Goal: Task Accomplishment & Management: Use online tool/utility

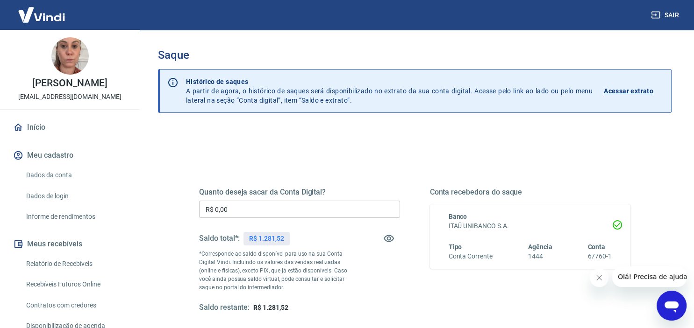
click at [602, 276] on icon "Fechar mensagem da empresa" at bounding box center [598, 277] width 7 height 7
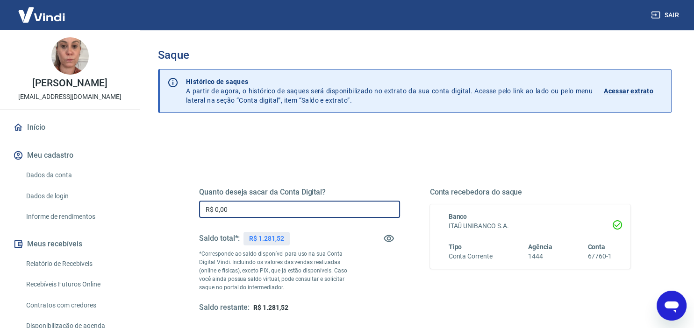
drag, startPoint x: 276, startPoint y: 206, endPoint x: 132, endPoint y: 205, distance: 143.9
click at [199, 205] on input "R$ 0,00" at bounding box center [299, 209] width 201 height 17
click at [227, 210] on input "R$ 1.150,00" at bounding box center [299, 209] width 201 height 17
type input "R$ 1.100,00"
click at [534, 306] on div "Conta recebedora do saque Banco ITAÚ UNIBANCO S.A. Tipo Conta Corrente Agência …" at bounding box center [530, 250] width 201 height 125
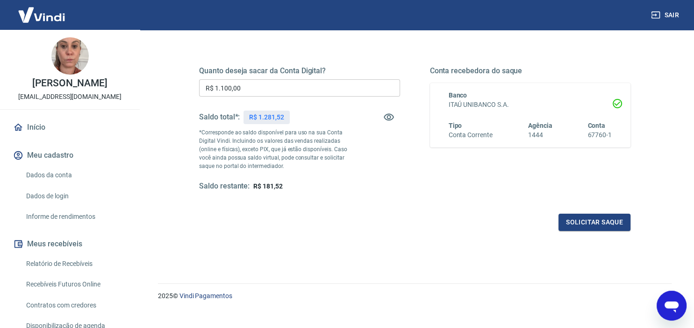
scroll to position [133, 0]
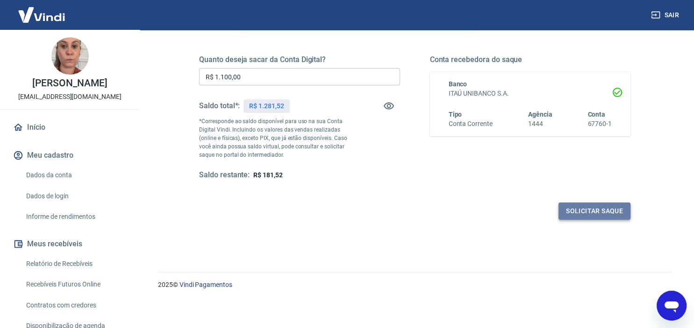
click at [593, 210] on button "Solicitar saque" at bounding box center [594, 211] width 72 height 17
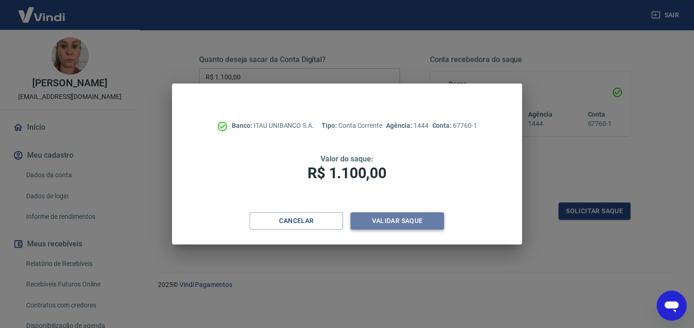
click at [391, 216] on button "Validar saque" at bounding box center [396, 221] width 93 height 17
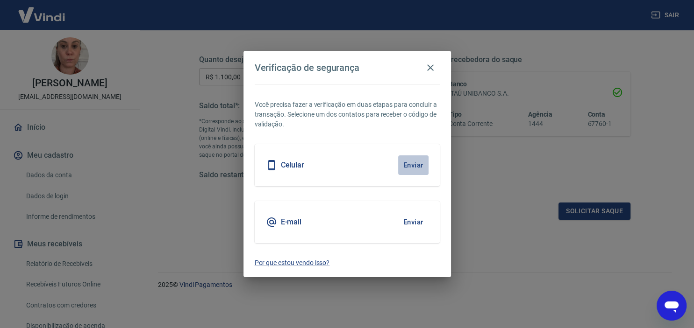
click at [410, 165] on button "Enviar" at bounding box center [413, 166] width 30 height 20
click at [418, 167] on button "Enviar" at bounding box center [413, 166] width 30 height 20
click at [414, 163] on button "Enviar" at bounding box center [413, 166] width 30 height 20
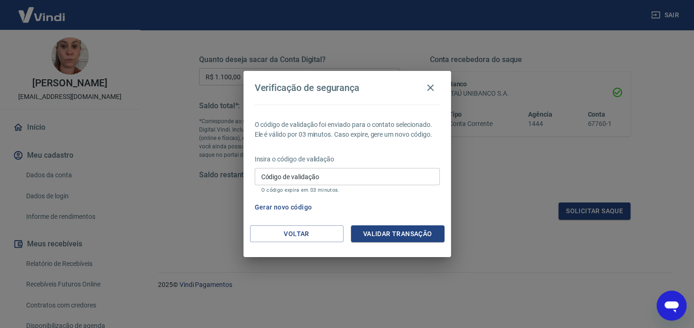
click at [320, 177] on input "Código de validação" at bounding box center [347, 176] width 185 height 17
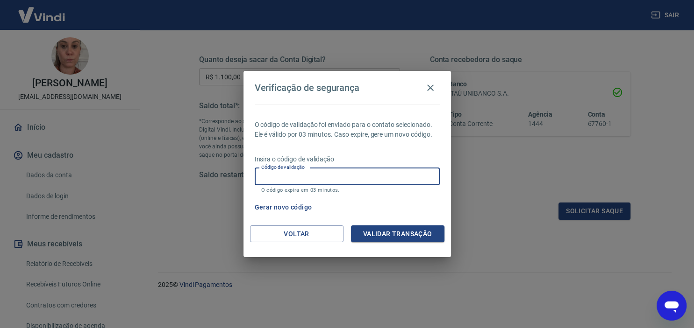
click at [373, 173] on input "Código de validação" at bounding box center [347, 176] width 185 height 17
click at [388, 234] on button "Validar transação" at bounding box center [397, 234] width 93 height 17
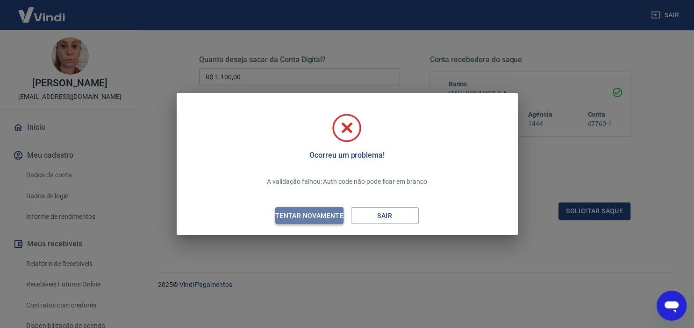
click at [308, 213] on div "Tentar novamente" at bounding box center [309, 216] width 91 height 12
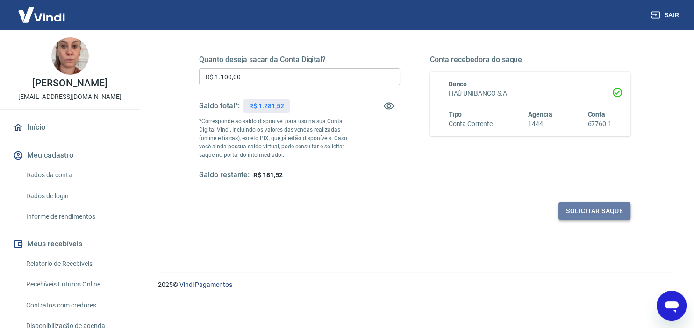
click at [596, 211] on button "Solicitar saque" at bounding box center [594, 211] width 72 height 17
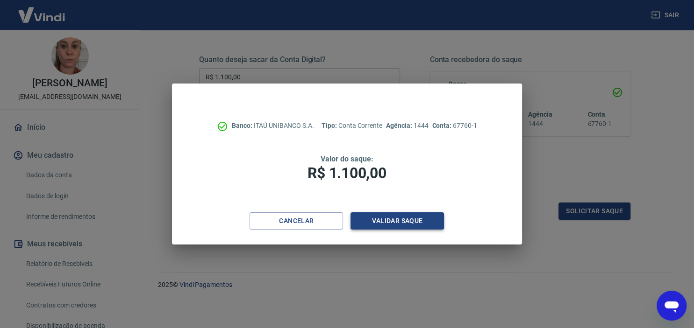
click at [402, 215] on button "Validar saque" at bounding box center [396, 221] width 93 height 17
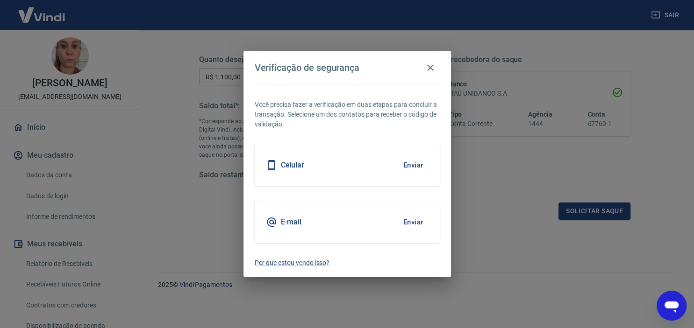
click at [412, 165] on button "Enviar" at bounding box center [413, 166] width 30 height 20
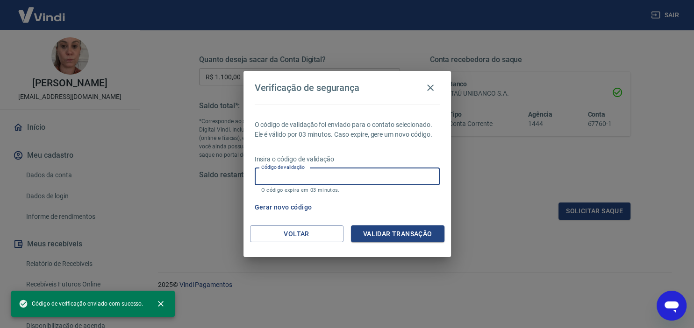
click at [358, 172] on input "Código de validação" at bounding box center [347, 176] width 185 height 17
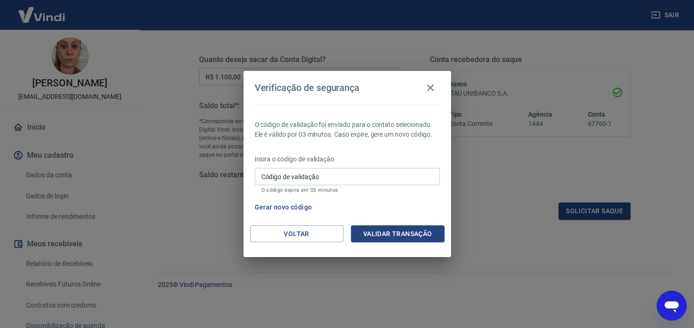
click at [546, 198] on div "Verificação de segurança O código de validação foi enviado para o contato selec…" at bounding box center [347, 164] width 694 height 328
click at [332, 168] on div "Insira o código de validação Código de validação Código de validação O código e…" at bounding box center [347, 175] width 185 height 41
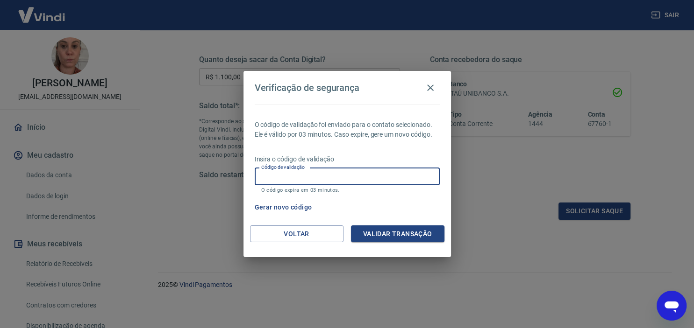
click at [335, 175] on input "Código de validação" at bounding box center [347, 176] width 185 height 17
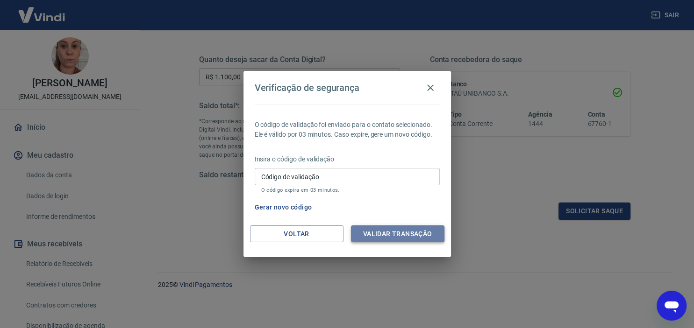
click at [386, 231] on button "Validar transação" at bounding box center [397, 234] width 93 height 17
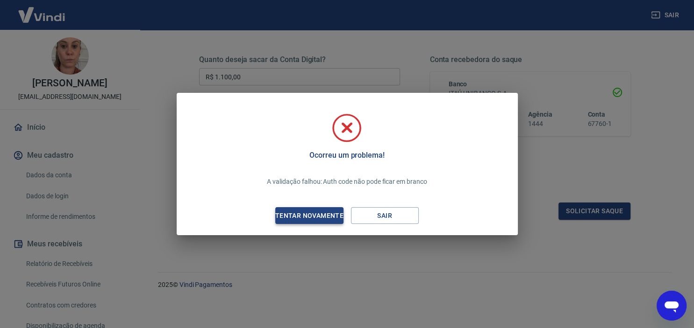
click at [319, 213] on div "Tentar novamente" at bounding box center [309, 216] width 91 height 12
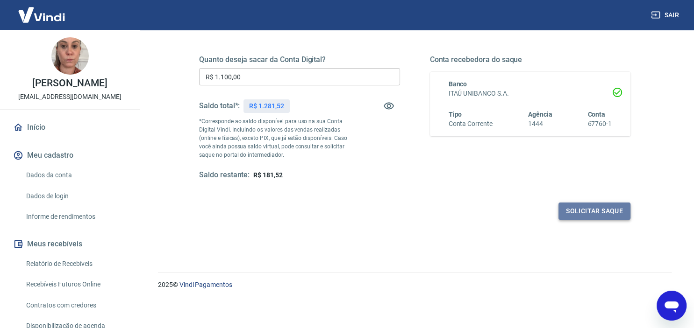
click at [593, 203] on button "Solicitar saque" at bounding box center [594, 211] width 72 height 17
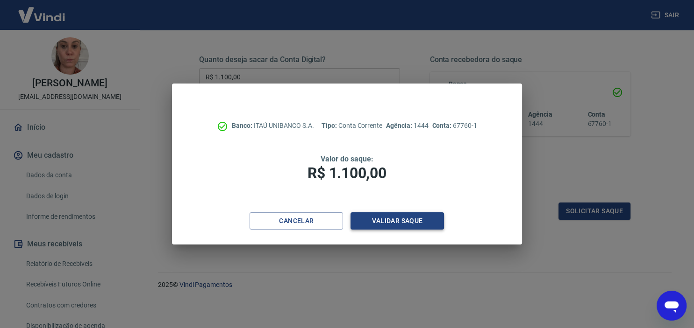
click at [377, 220] on button "Validar saque" at bounding box center [396, 221] width 93 height 17
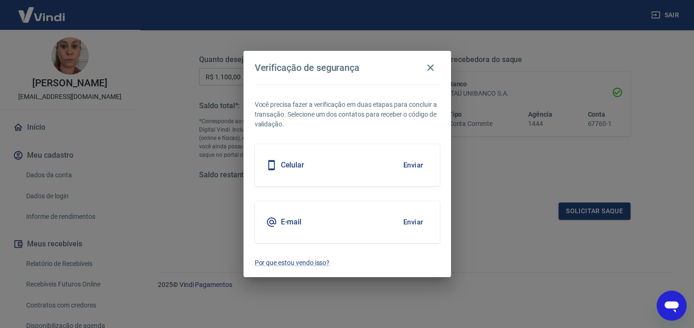
click at [421, 162] on button "Enviar" at bounding box center [413, 166] width 30 height 20
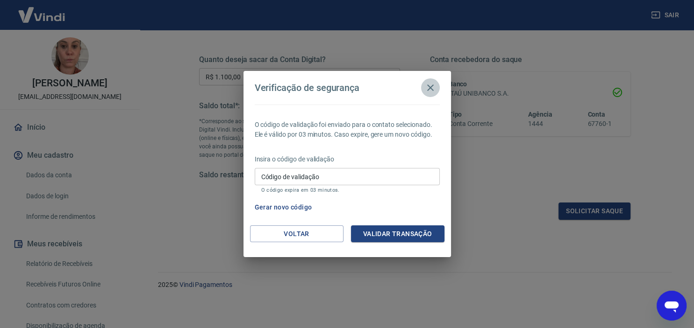
click at [429, 83] on icon "button" at bounding box center [430, 87] width 11 height 11
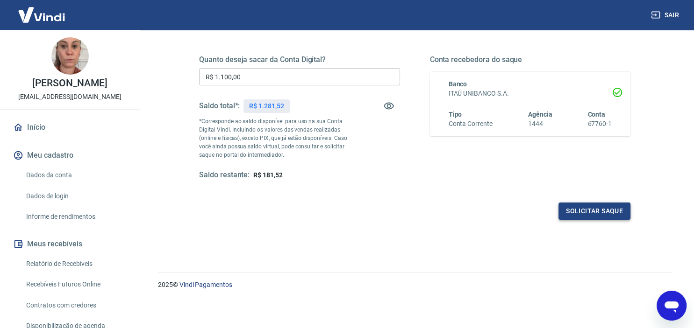
click at [590, 206] on button "Solicitar saque" at bounding box center [594, 211] width 72 height 17
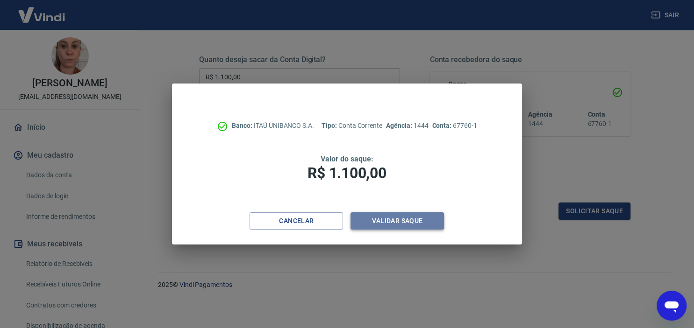
click at [400, 221] on button "Validar saque" at bounding box center [396, 221] width 93 height 17
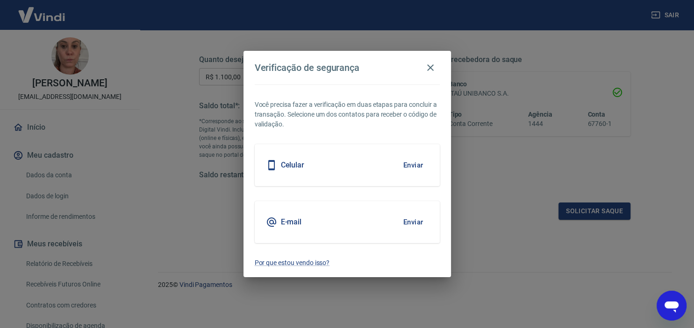
click at [416, 167] on button "Enviar" at bounding box center [413, 166] width 30 height 20
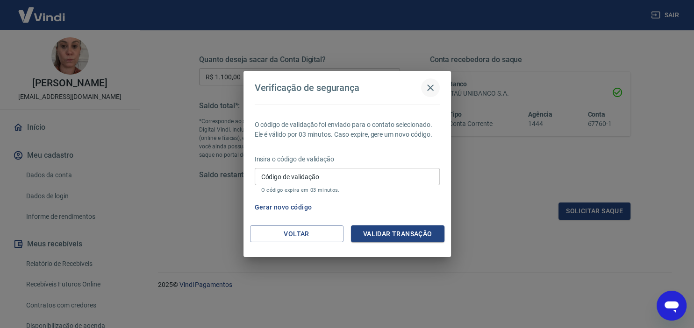
click at [430, 86] on icon "button" at bounding box center [430, 87] width 11 height 11
